Goal: Information Seeking & Learning: Understand process/instructions

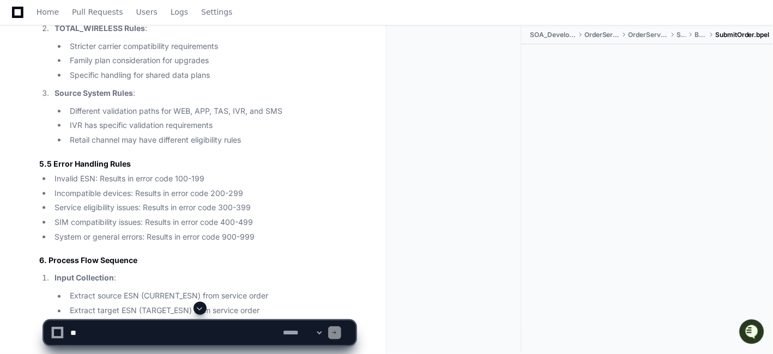
click at [538, 185] on div at bounding box center [647, 187] width 252 height 284
click at [202, 305] on span at bounding box center [200, 308] width 9 height 9
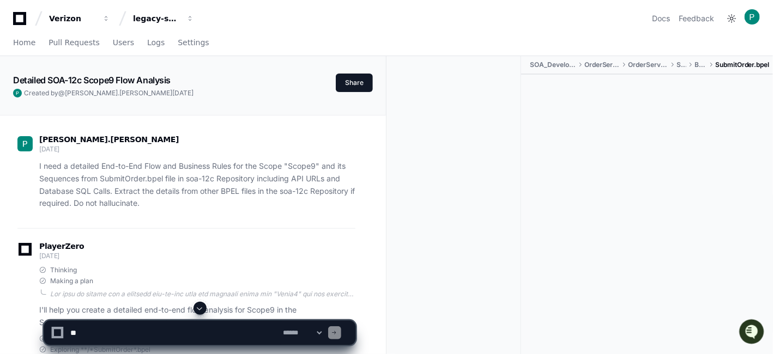
click at [434, 152] on div at bounding box center [458, 219] width 126 height 326
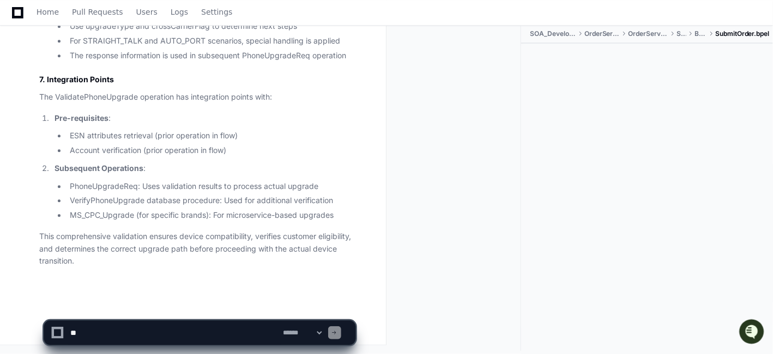
click at [253, 126] on li "Pre-requisites : ESN attributes retrieval (prior operation in flow) Account ver…" at bounding box center [203, 134] width 304 height 45
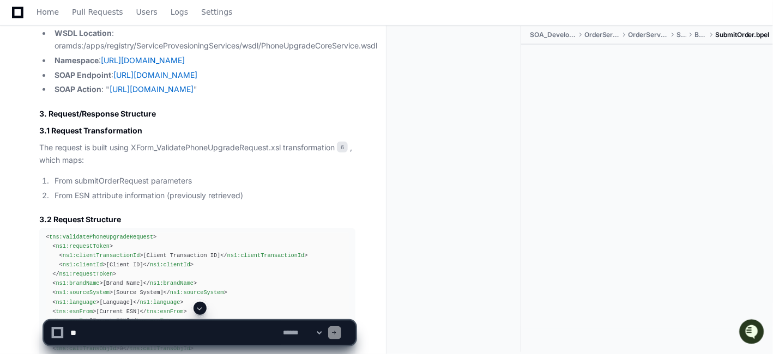
scroll to position [19500, 0]
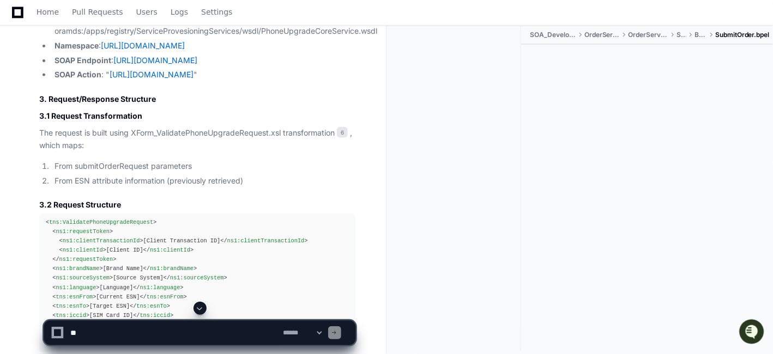
click at [258, 11] on li "Operation Name : ValidatePhoneUpgrade" at bounding box center [203, 4] width 304 height 13
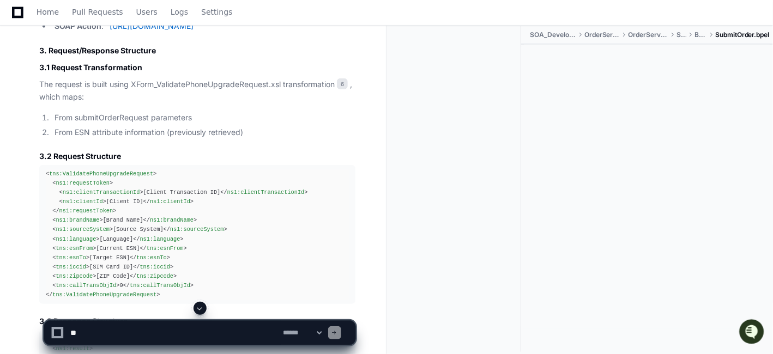
scroll to position [19573, 0]
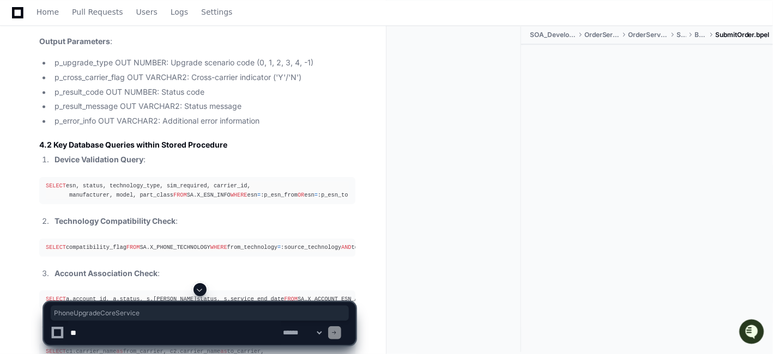
scroll to position [20154, 0]
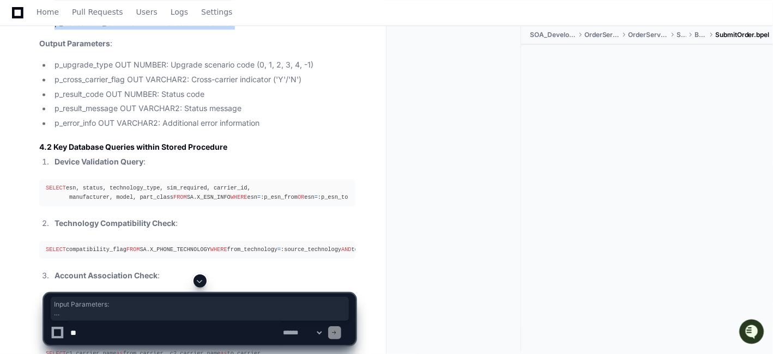
drag, startPoint x: 253, startPoint y: 238, endPoint x: 38, endPoint y: 110, distance: 250.8
copy article "Input Parameters : p_esn_from VARCHAR2: Source device ESN p_esn_to VARCHAR2: Ta…"
drag, startPoint x: 130, startPoint y: 155, endPoint x: 166, endPoint y: 153, distance: 36.0
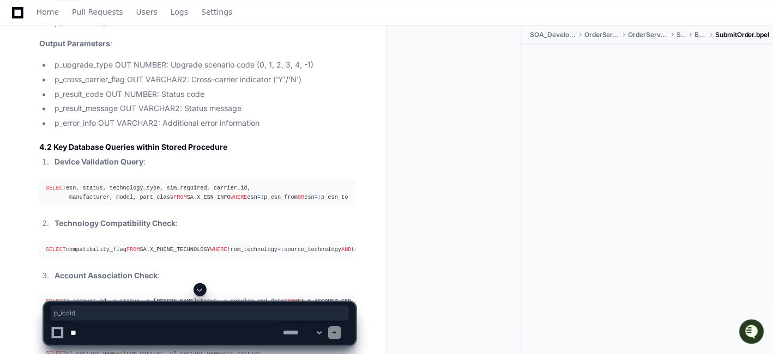
drag, startPoint x: 129, startPoint y: 208, endPoint x: 252, endPoint y: 204, distance: 123.2
drag, startPoint x: 112, startPoint y: 238, endPoint x: 64, endPoint y: 241, distance: 48.6
click at [64, 29] on li "p_transaction_id VARCHAR2: Transaction identifier" at bounding box center [203, 23] width 304 height 13
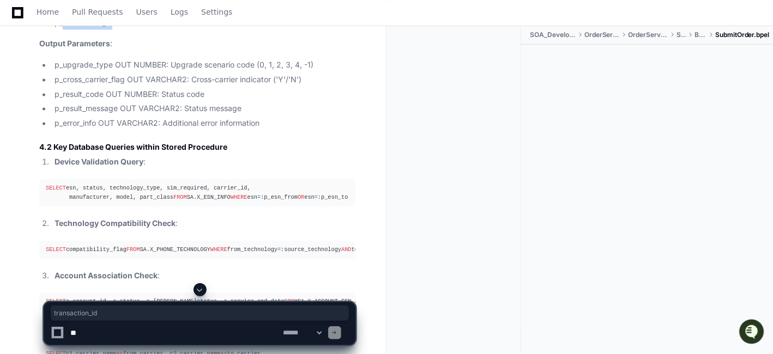
click at [308, 15] on li "p_zipcode VARCHAR2: Customer ZIP code" at bounding box center [203, 8] width 304 height 13
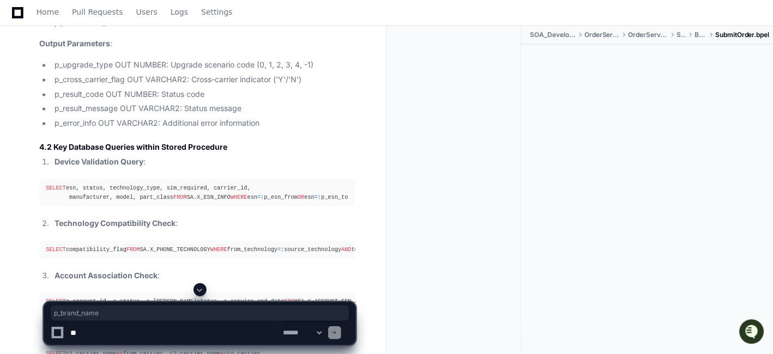
click at [252, 29] on li "p_transaction_id VARCHAR2: Transaction identifier" at bounding box center [203, 23] width 304 height 13
drag, startPoint x: 100, startPoint y: 152, endPoint x: 62, endPoint y: 153, distance: 37.6
copy li "brand_name"
drag, startPoint x: 115, startPoint y: 180, endPoint x: 64, endPoint y: 181, distance: 51.3
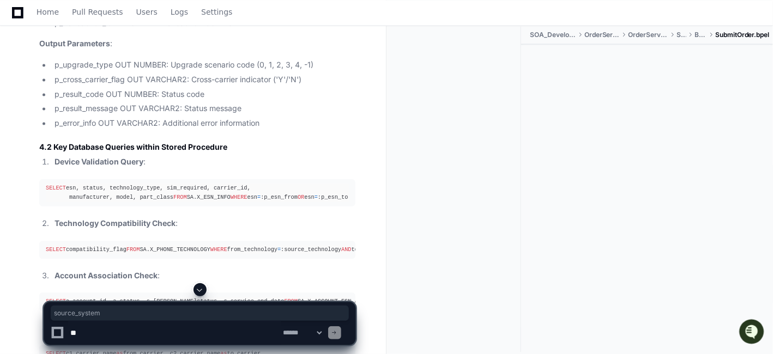
copy li "source_system"
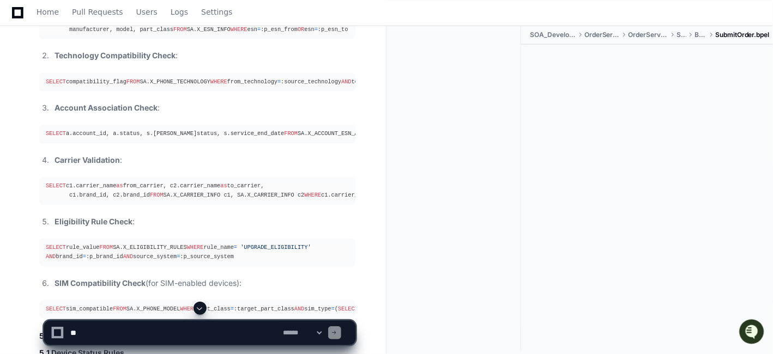
scroll to position [20324, 0]
click at [98, 33] on div "SELECT esn, status, technology_type, sim_required, carrier_id, manufacturer, mo…" at bounding box center [197, 23] width 303 height 19
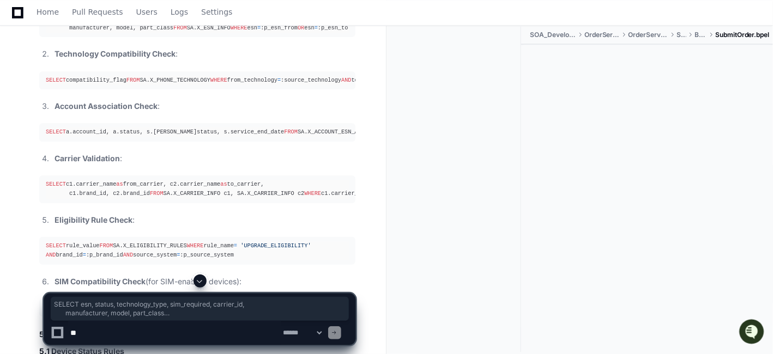
drag, startPoint x: 193, startPoint y: 263, endPoint x: 41, endPoint y: 233, distance: 155.1
click at [41, 37] on pre "SELECT esn, status, technology_type, sim_required, carrier_id, manufacturer, mo…" at bounding box center [197, 23] width 316 height 27
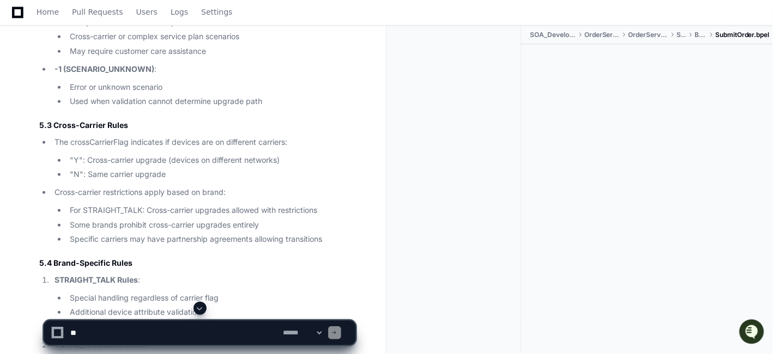
scroll to position [21050, 0]
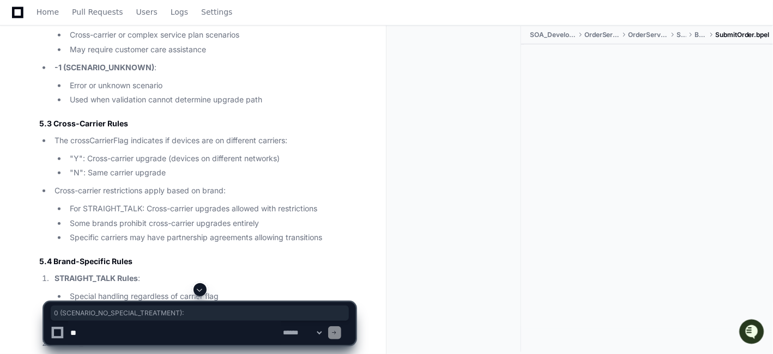
drag, startPoint x: 217, startPoint y: 106, endPoint x: 26, endPoint y: 106, distance: 191.3
copy p "0 (SCENARIO_NO_SPECIAL_TREATMENT) :"
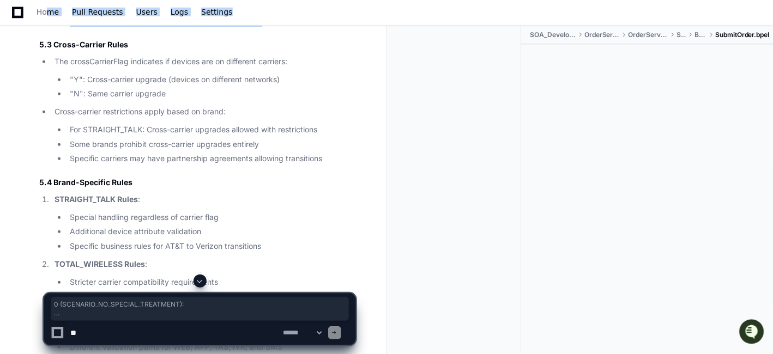
scroll to position [21093, 0]
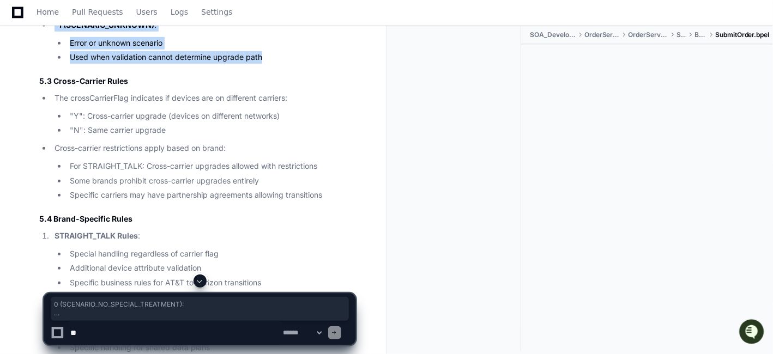
drag, startPoint x: 268, startPoint y: 286, endPoint x: 33, endPoint y: 64, distance: 323.1
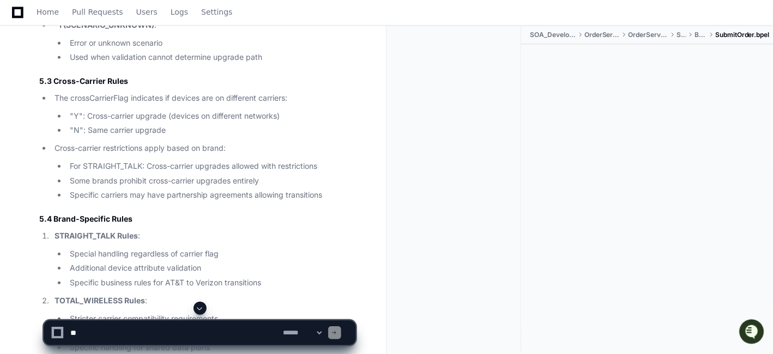
click at [397, 170] on div at bounding box center [458, 189] width 126 height 326
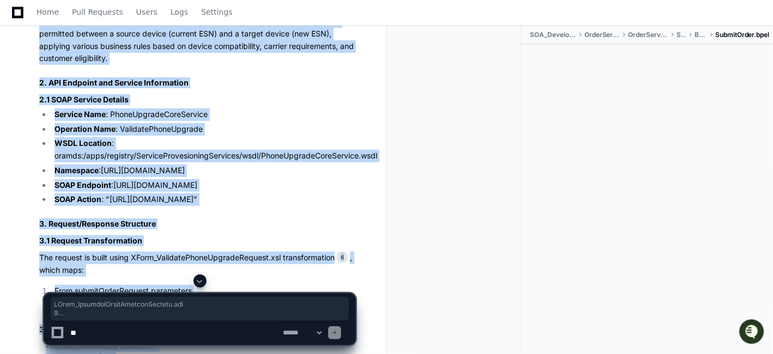
scroll to position [19365, 0]
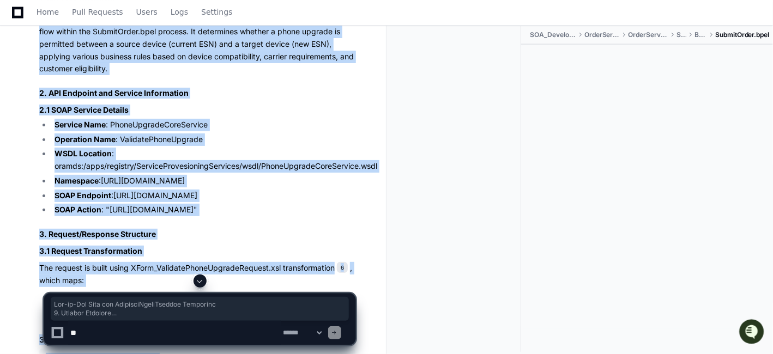
drag, startPoint x: 88, startPoint y: 273, endPoint x: 22, endPoint y: 172, distance: 121.2
copy article "End-to-End Flow for ValidatePhoneUpgrade Operation 1. Process Overview The Vali…"
click at [171, 305] on span at bounding box center [200, 308] width 292 height 17
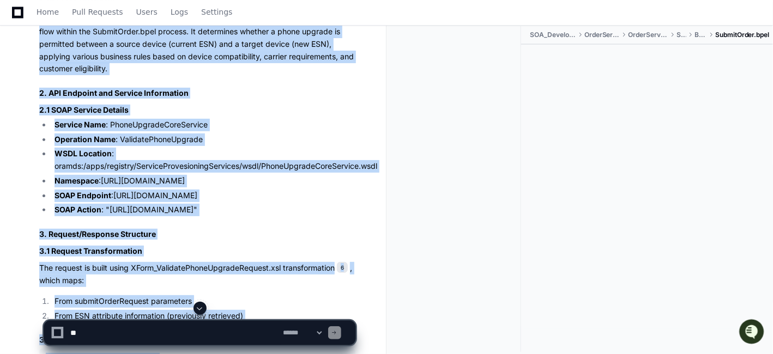
click at [201, 99] on h2 "2. API Endpoint and Service Information" at bounding box center [197, 93] width 316 height 11
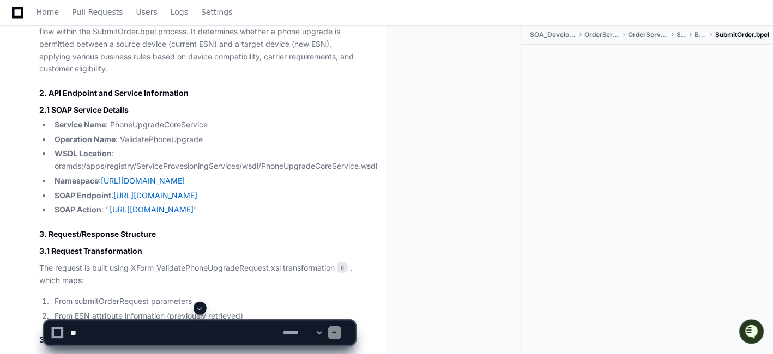
click at [132, 336] on textarea at bounding box center [174, 333] width 213 height 24
paste textarea "**********"
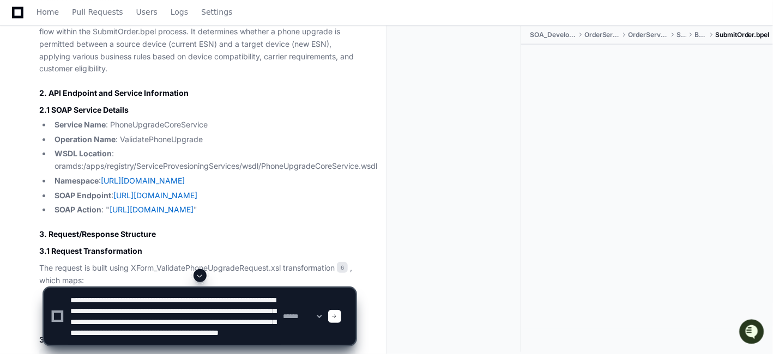
scroll to position [7, 0]
type textarea "**********"
click at [337, 317] on span at bounding box center [334, 316] width 5 height 5
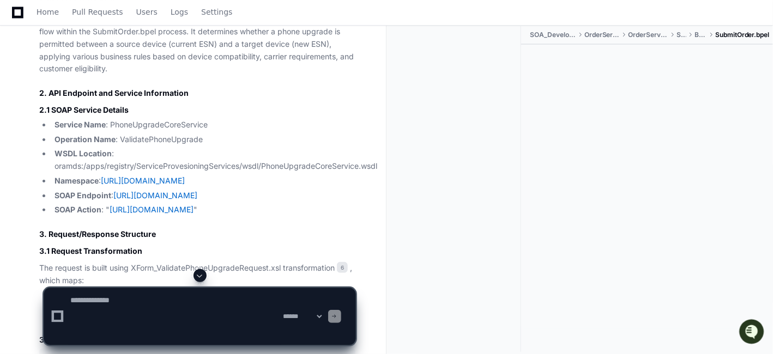
scroll to position [0, 0]
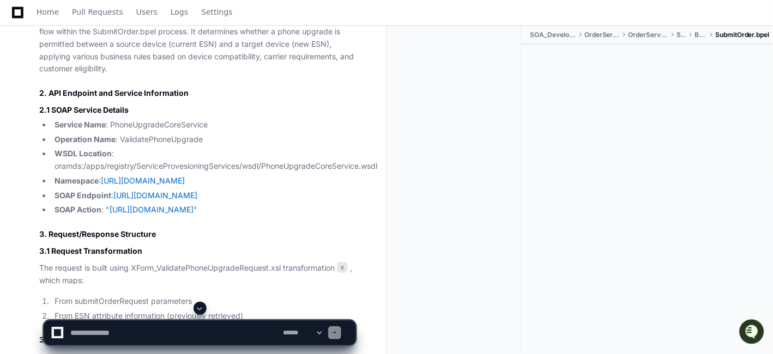
click at [200, 312] on span at bounding box center [200, 308] width 9 height 9
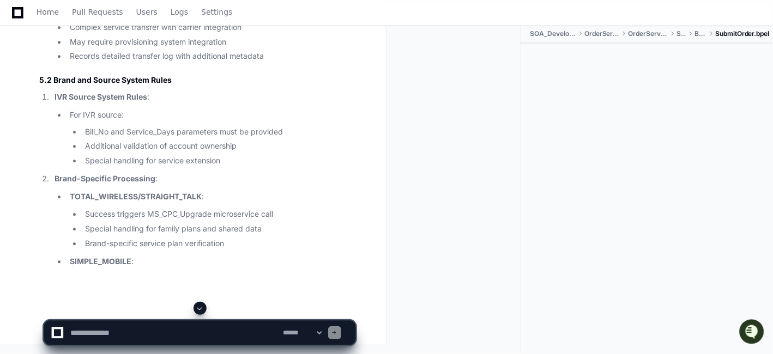
click at [199, 310] on span at bounding box center [200, 308] width 9 height 9
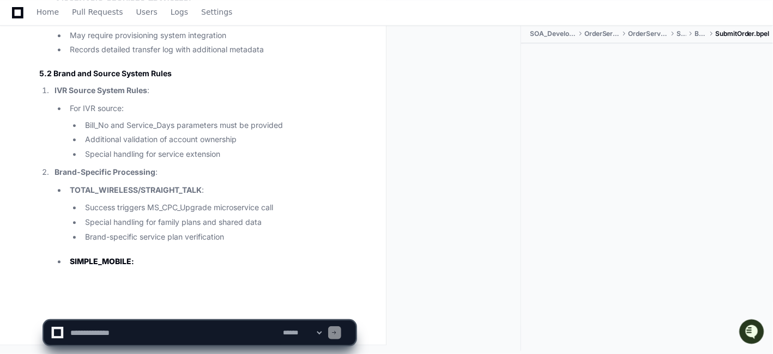
scroll to position [25329, 0]
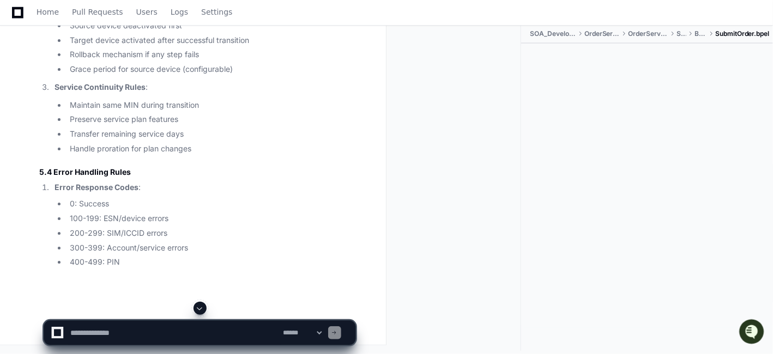
click at [200, 310] on span at bounding box center [200, 308] width 9 height 9
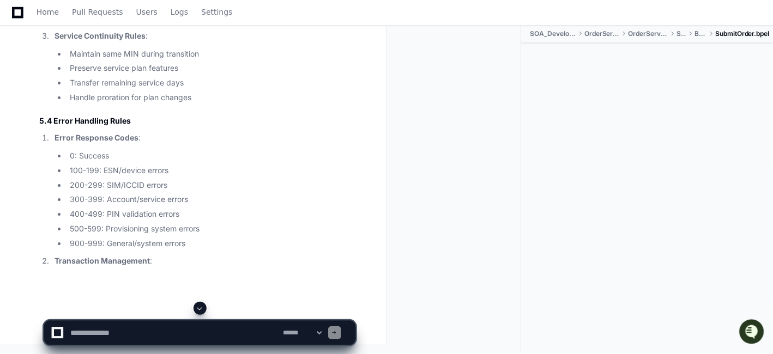
click at [198, 306] on span at bounding box center [200, 308] width 9 height 9
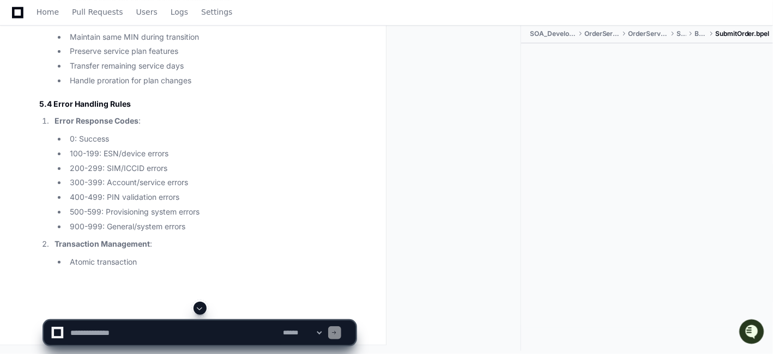
scroll to position [25808, 0]
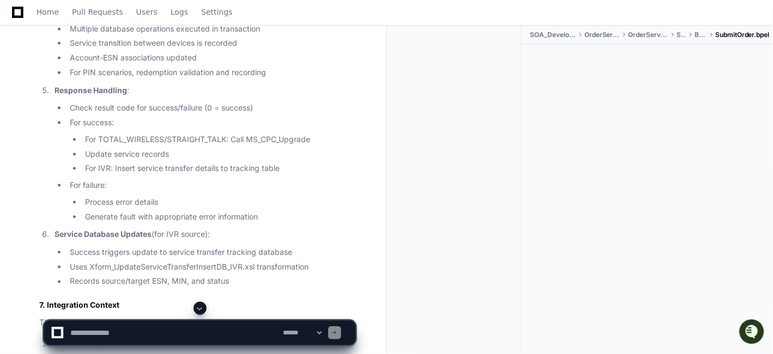
click at [202, 309] on span at bounding box center [200, 308] width 9 height 9
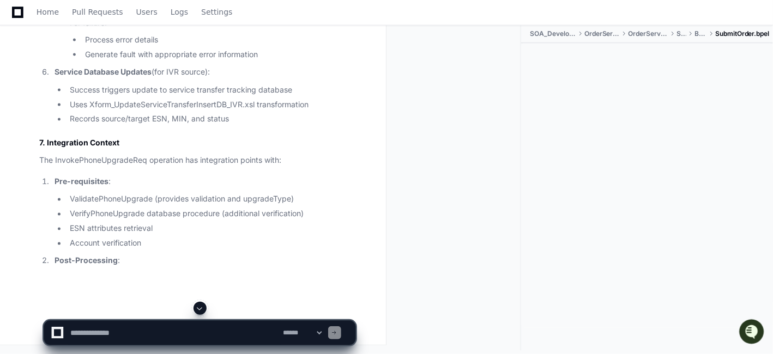
click at [201, 309] on span at bounding box center [200, 308] width 9 height 9
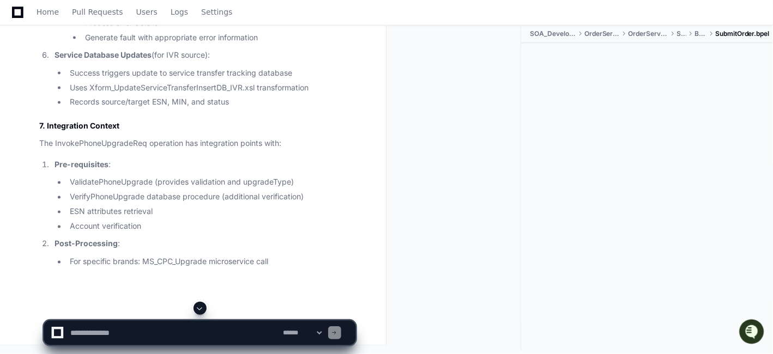
click at [200, 307] on span at bounding box center [200, 308] width 9 height 9
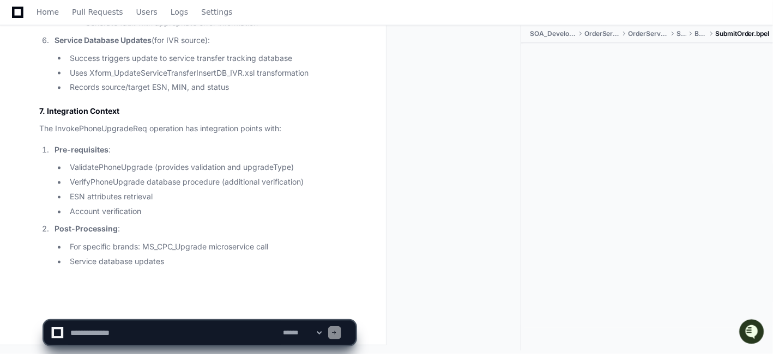
scroll to position [26527, 0]
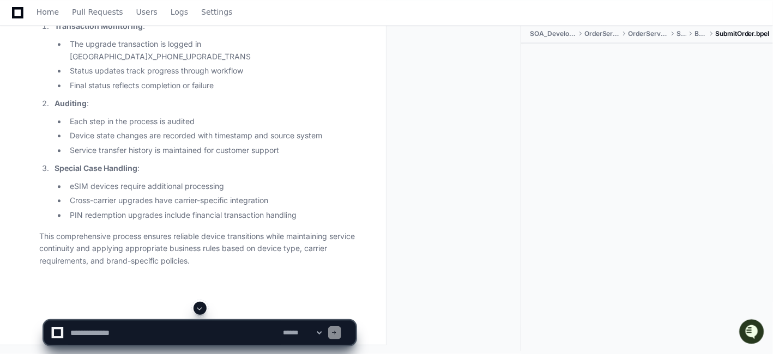
click at [199, 307] on span at bounding box center [200, 308] width 9 height 9
drag, startPoint x: 216, startPoint y: 263, endPoint x: 47, endPoint y: 222, distance: 174.2
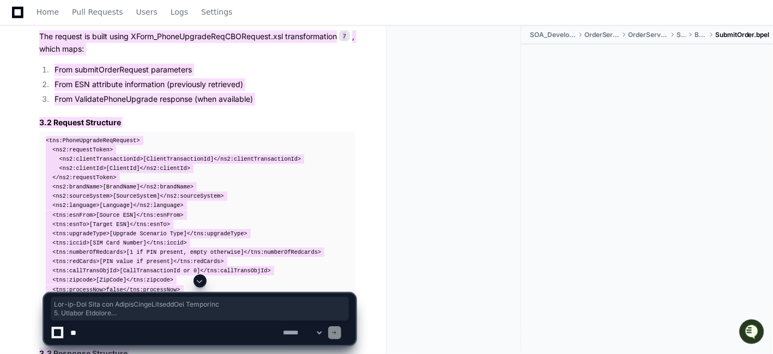
scroll to position [51, 0]
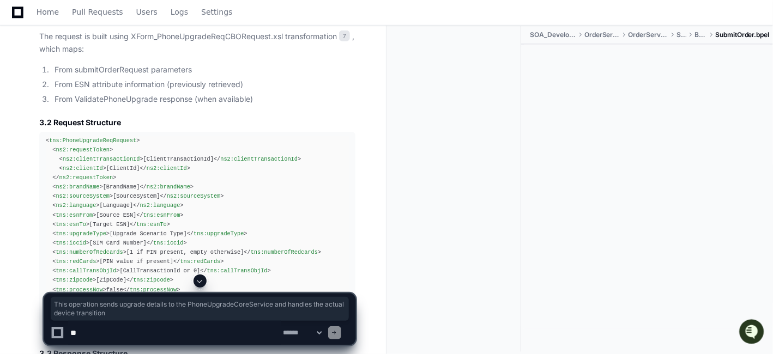
drag, startPoint x: 247, startPoint y: 142, endPoint x: 330, endPoint y: 155, distance: 83.3
drag, startPoint x: 246, startPoint y: 145, endPoint x: 211, endPoint y: 184, distance: 52.1
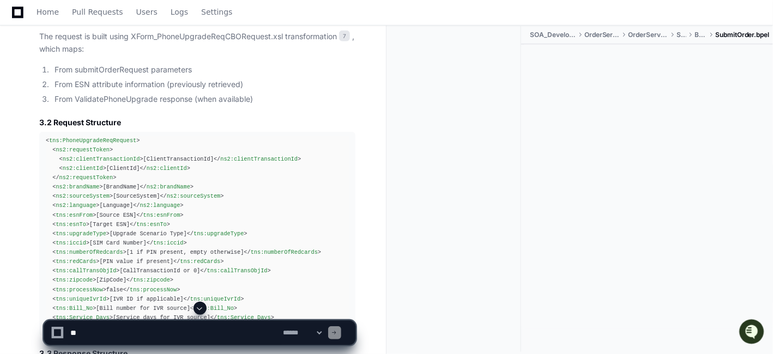
click at [160, 332] on textarea at bounding box center [174, 333] width 213 height 24
click at [125, 334] on textarea at bounding box center [174, 333] width 213 height 24
click at [199, 307] on span at bounding box center [200, 308] width 9 height 9
